Goal: Task Accomplishment & Management: Use online tool/utility

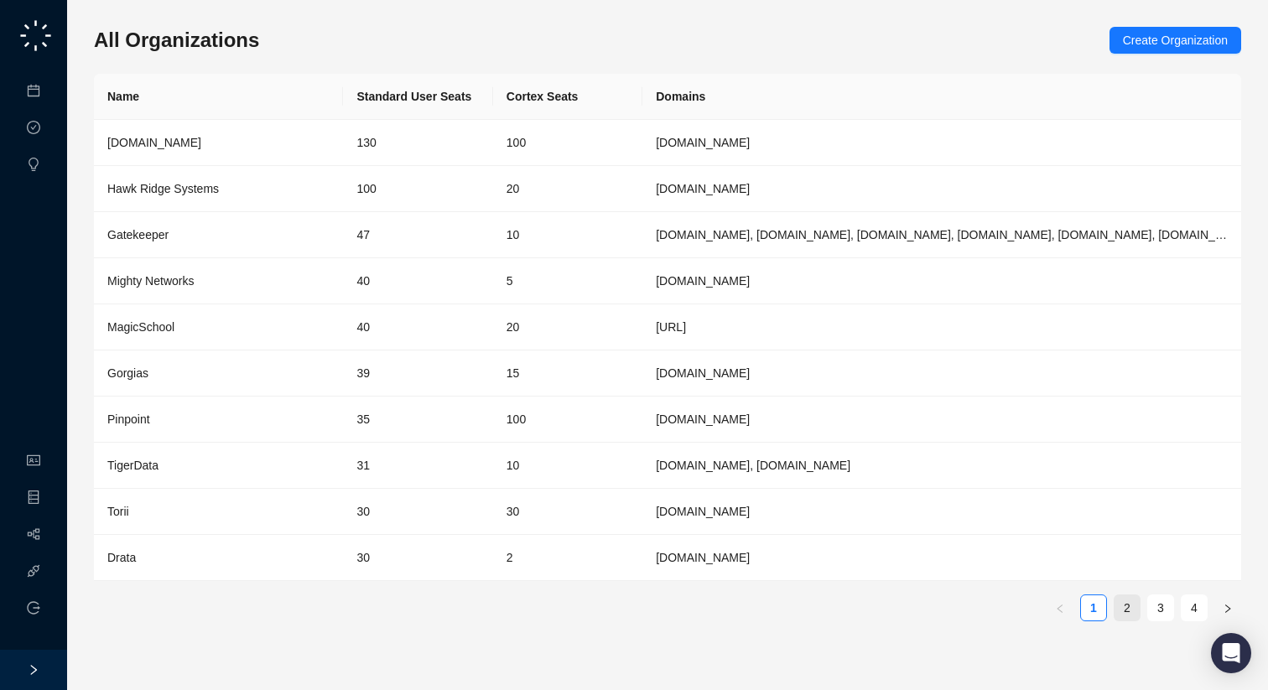
click at [1126, 619] on link "2" at bounding box center [1127, 607] width 25 height 25
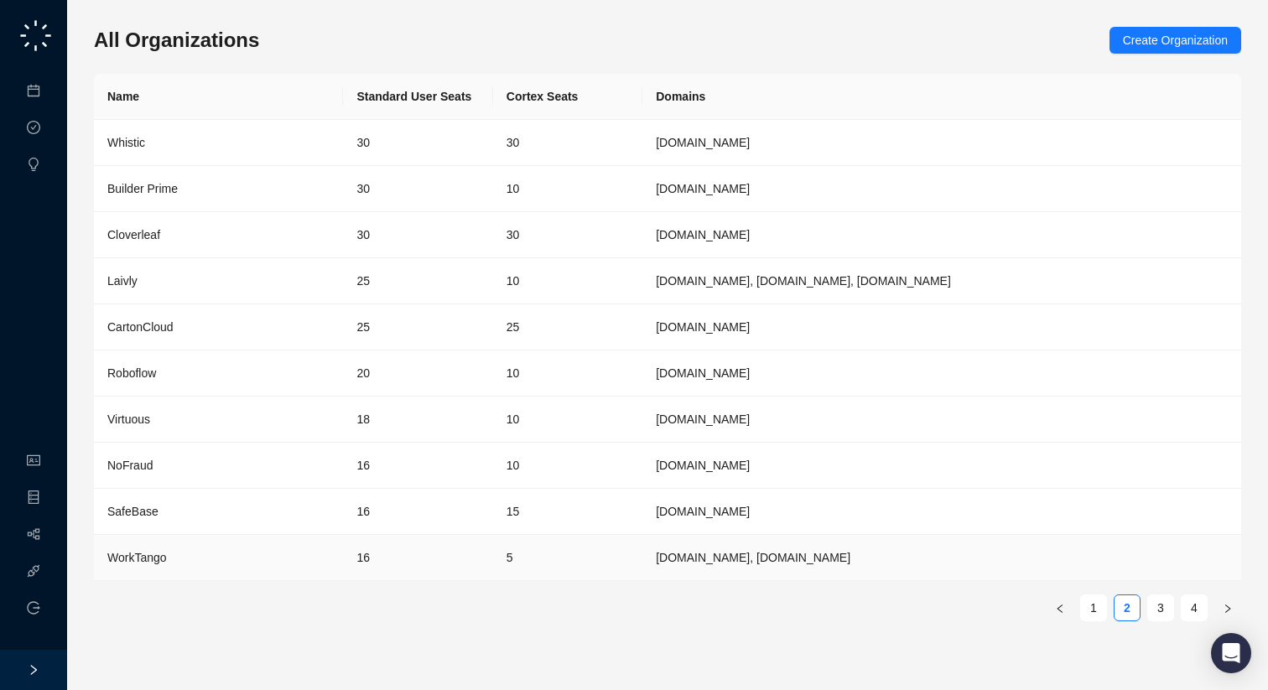
click at [750, 557] on td "[DOMAIN_NAME], [DOMAIN_NAME]" at bounding box center [941, 558] width 599 height 46
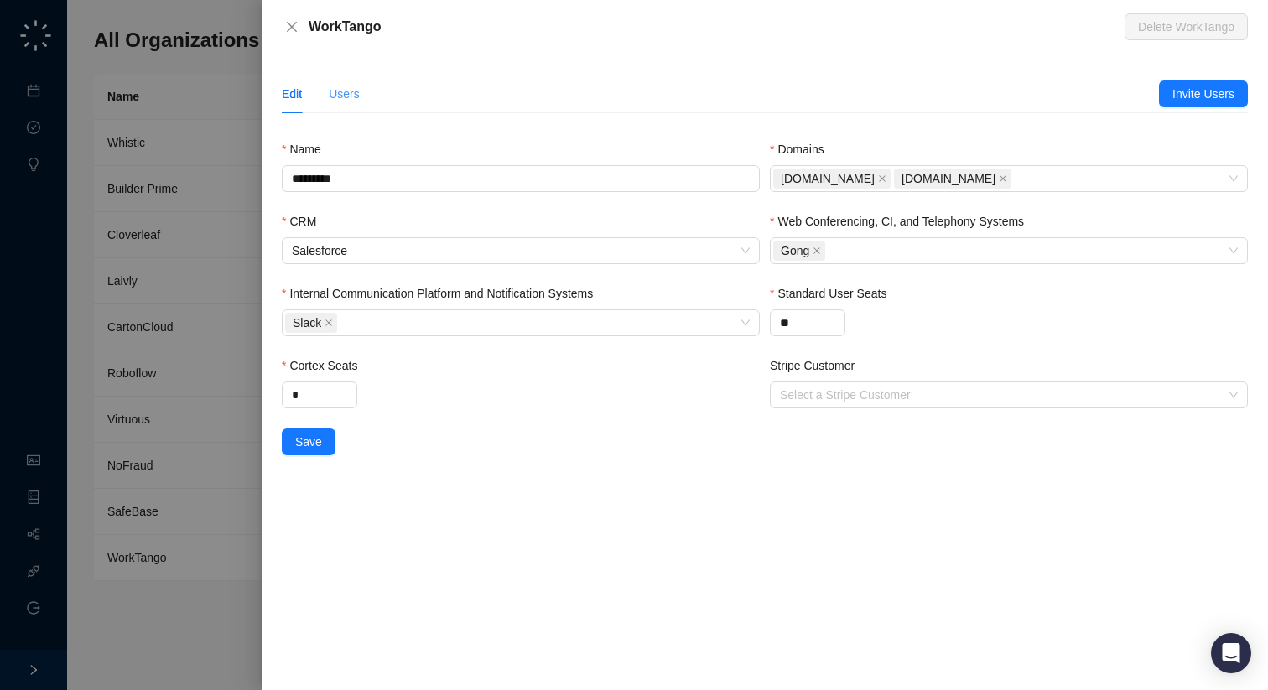
click at [329, 105] on div "Users" at bounding box center [344, 94] width 31 height 39
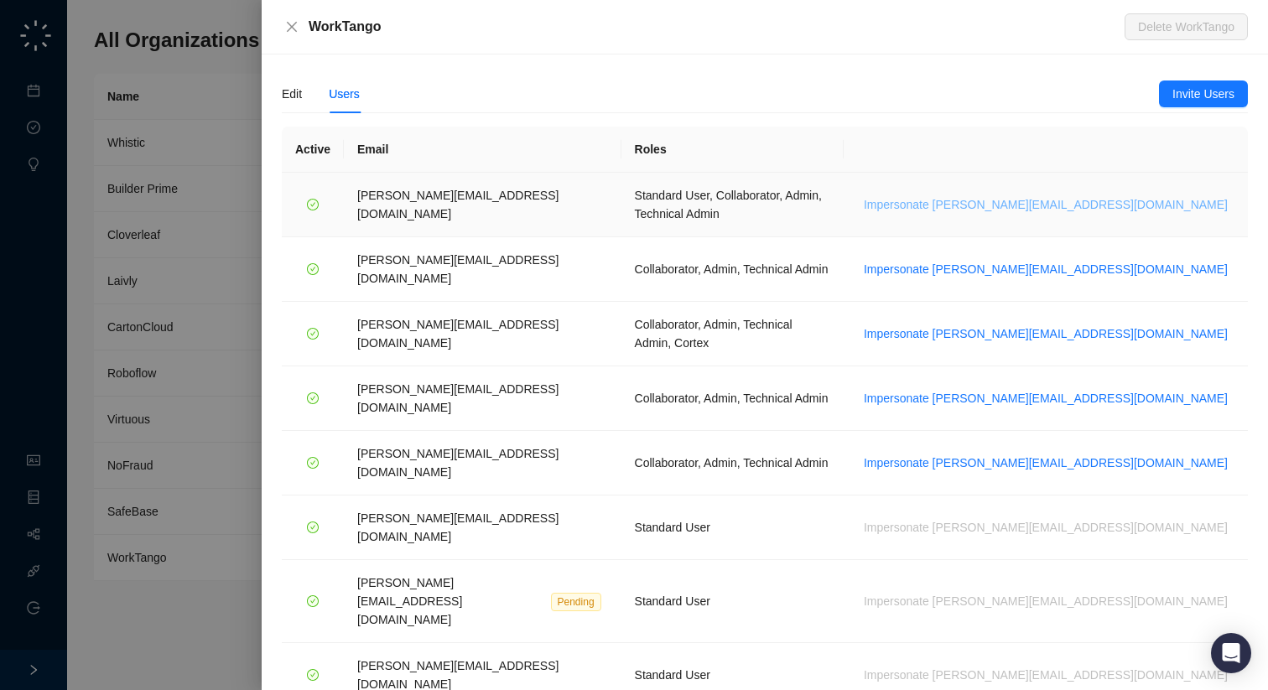
click at [1148, 195] on span "Impersonate [PERSON_NAME][EMAIL_ADDRESS][DOMAIN_NAME]" at bounding box center [1046, 204] width 364 height 18
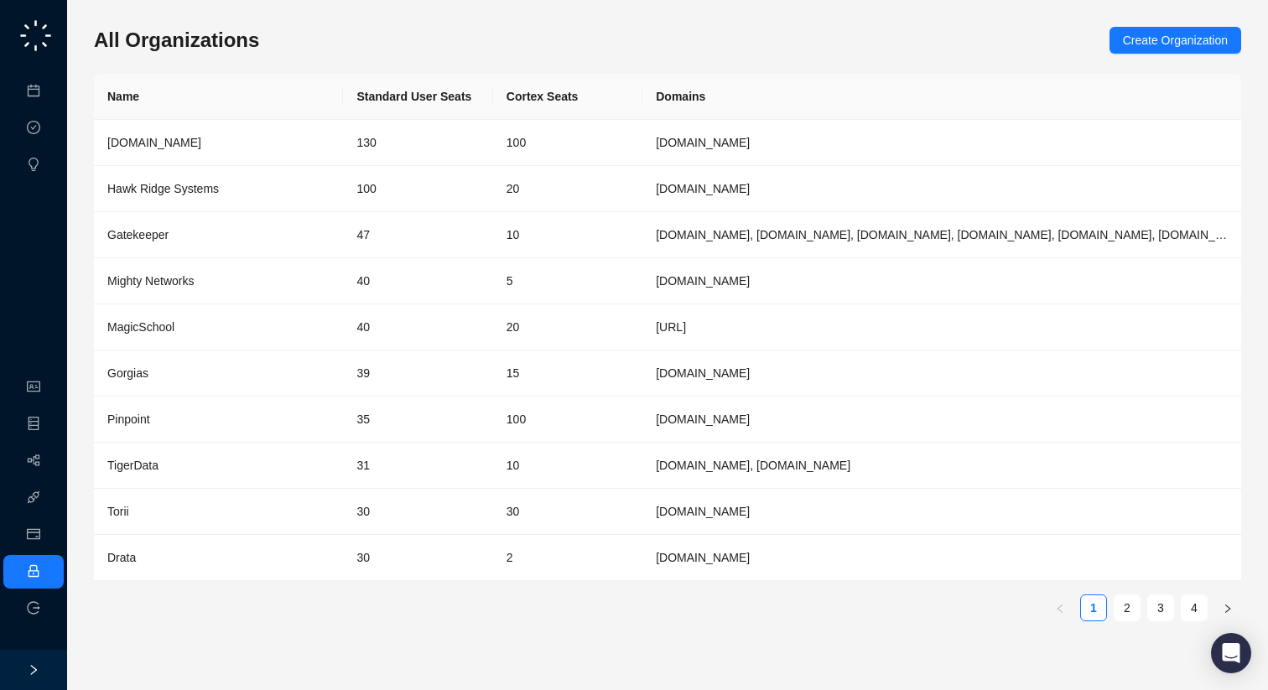
click at [1109, 603] on ul "1 2 3 4" at bounding box center [667, 608] width 1147 height 27
click at [1120, 603] on link "2" at bounding box center [1127, 607] width 25 height 25
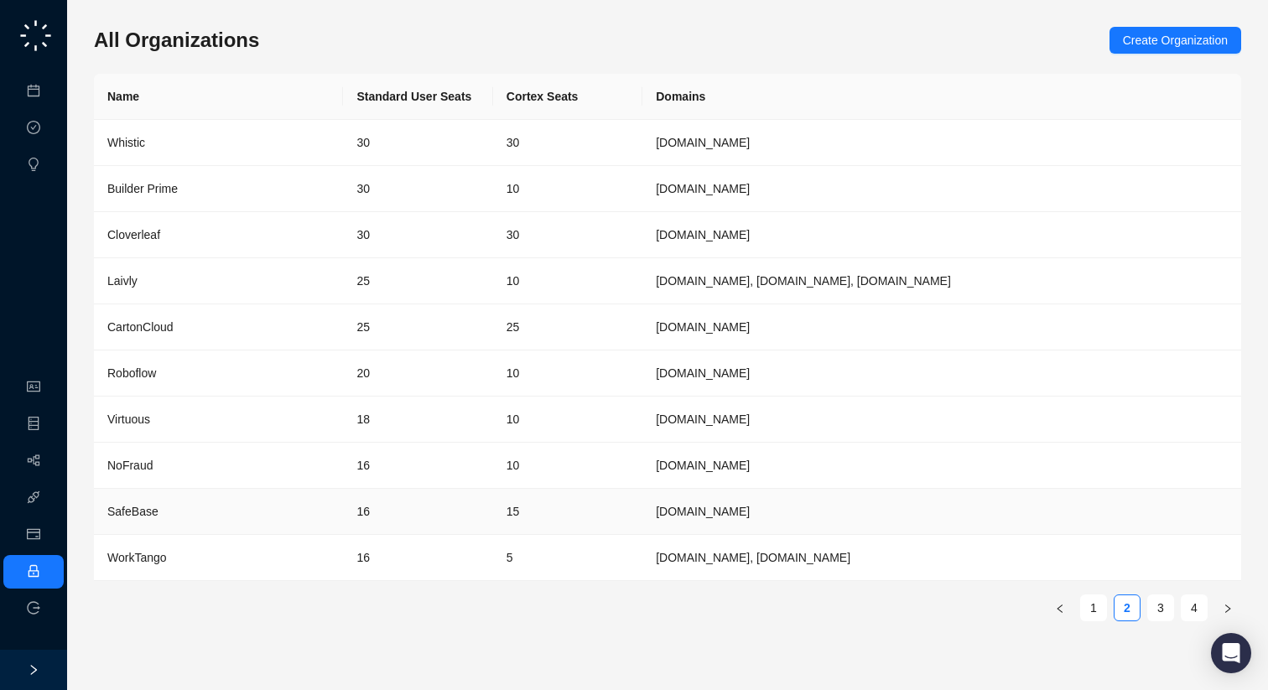
click at [348, 557] on td "16" at bounding box center [417, 558] width 149 height 46
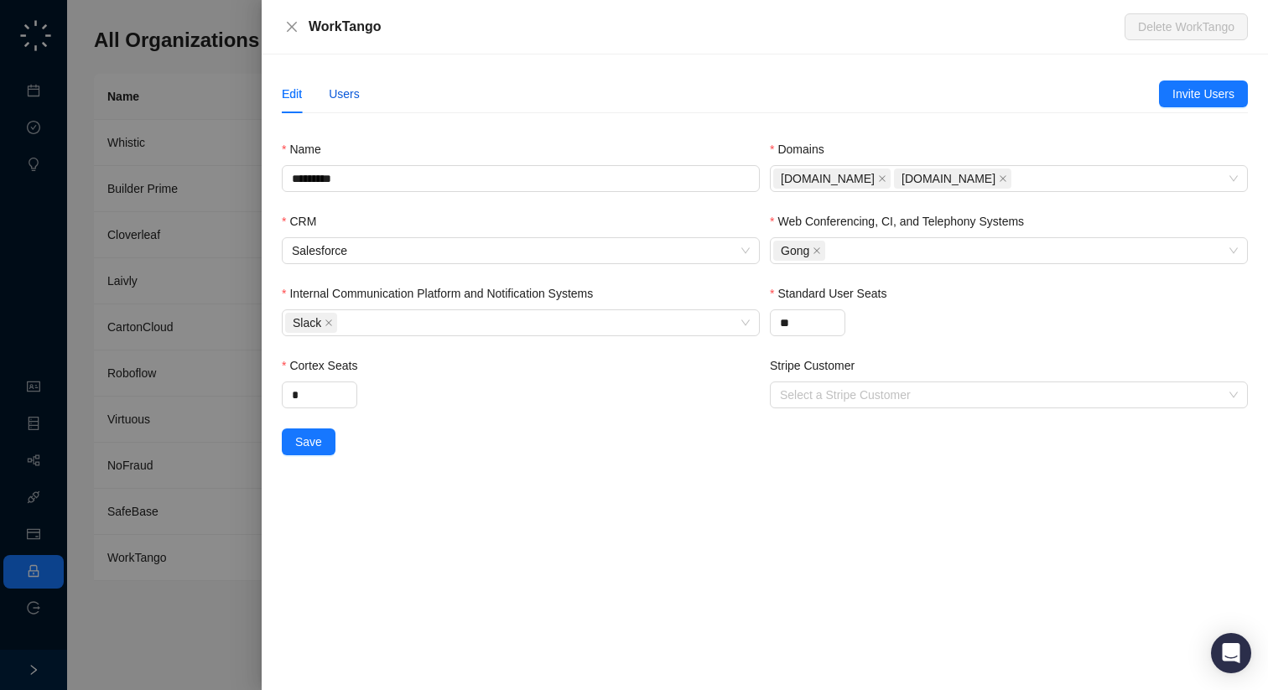
click at [334, 93] on div "Users" at bounding box center [344, 94] width 31 height 18
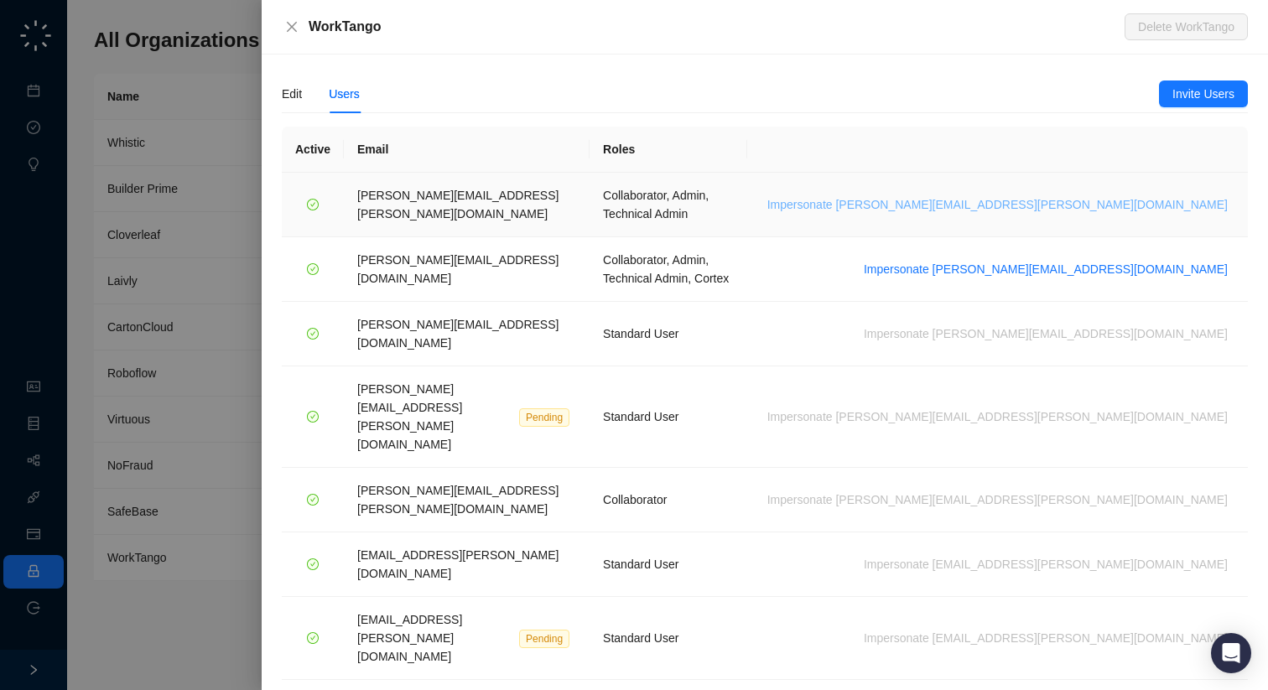
click at [1110, 195] on span "Impersonate lisa.hall@worktango.com" at bounding box center [997, 204] width 460 height 18
